Goal: Find specific page/section: Find specific page/section

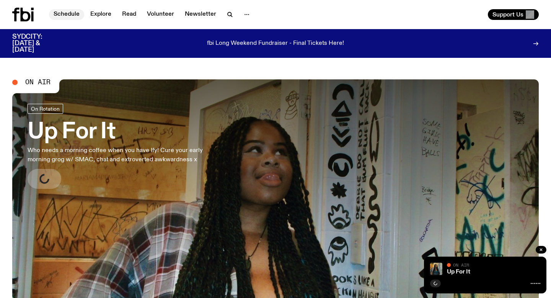
click at [72, 13] on link "Schedule" at bounding box center [66, 14] width 35 height 11
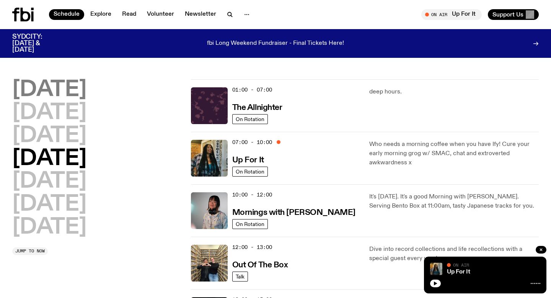
click at [59, 96] on h2 "[DATE]" at bounding box center [49, 89] width 74 height 21
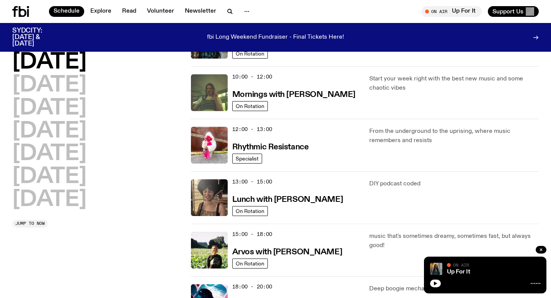
scroll to position [111, 0]
click at [253, 147] on h3 "Rhythmic Resistance" at bounding box center [270, 147] width 77 height 8
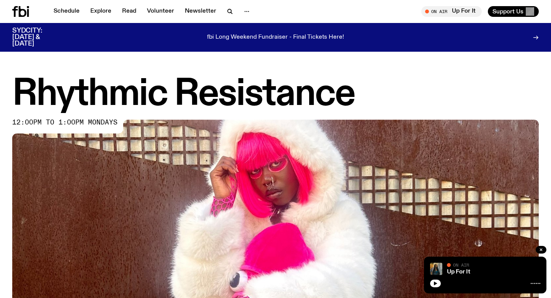
scroll to position [340, 0]
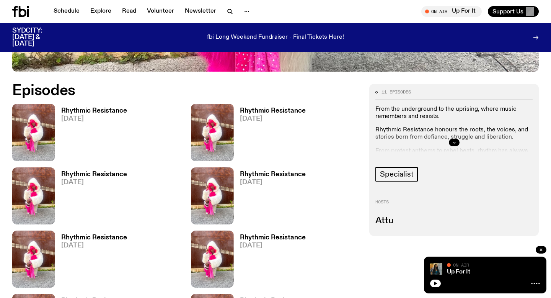
click at [451, 143] on button "button" at bounding box center [454, 143] width 11 height 8
